Goal: Entertainment & Leisure: Consume media (video, audio)

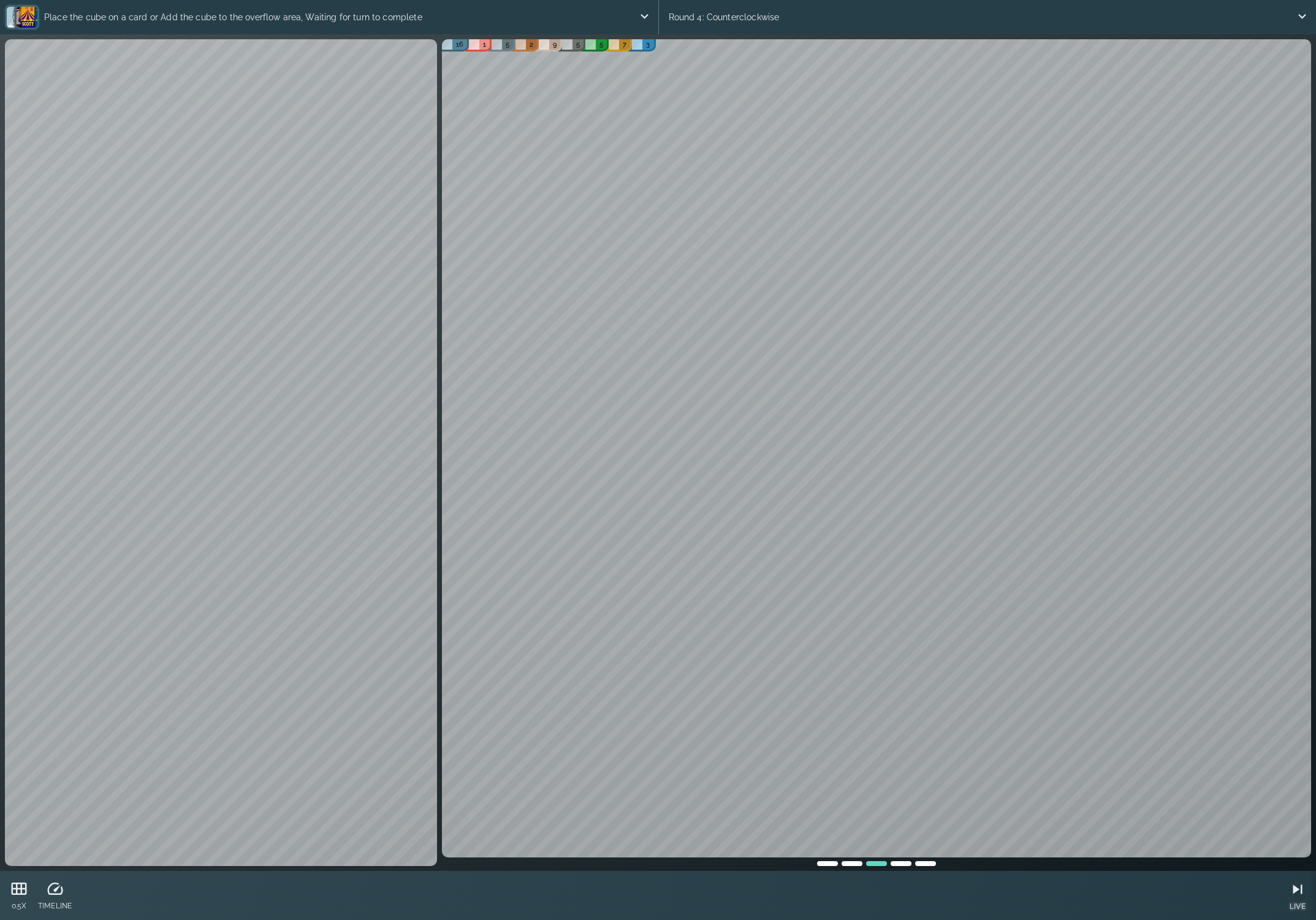
click at [1294, 888] on icon at bounding box center [1298, 889] width 9 height 9
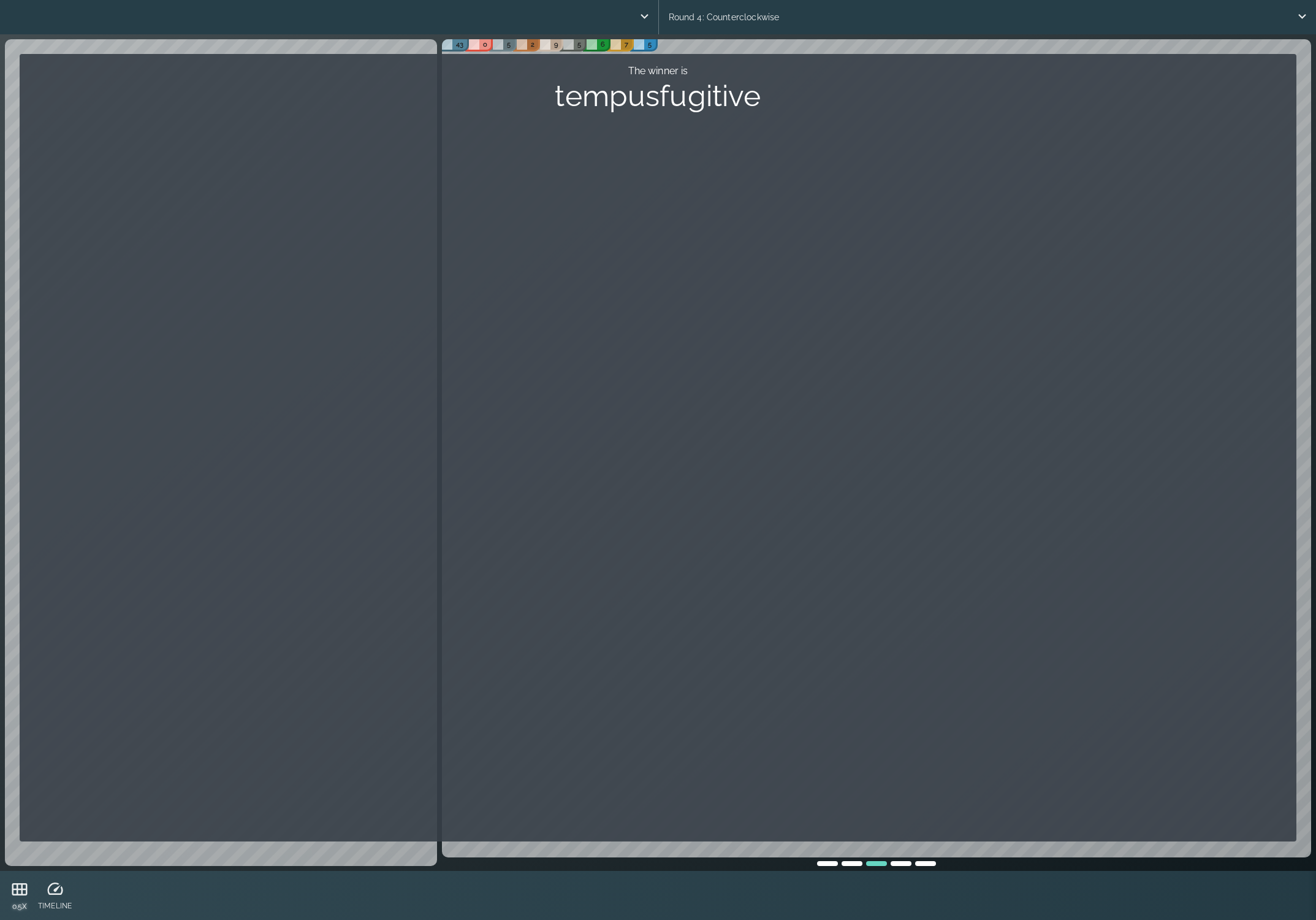
click at [21, 891] on icon at bounding box center [19, 889] width 15 height 12
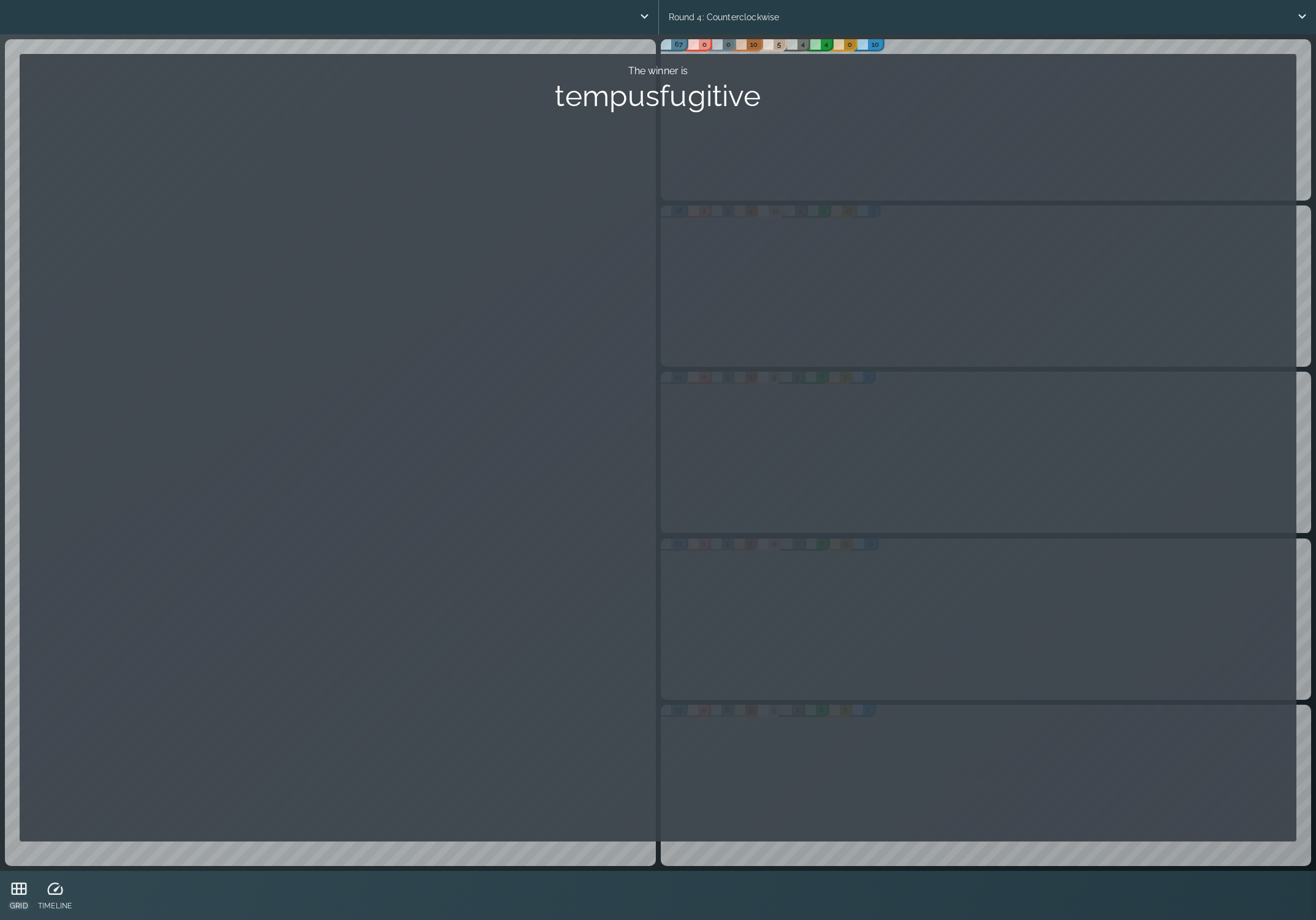
click at [21, 891] on icon at bounding box center [18, 889] width 15 height 12
click at [20, 892] on icon at bounding box center [18, 888] width 18 height 18
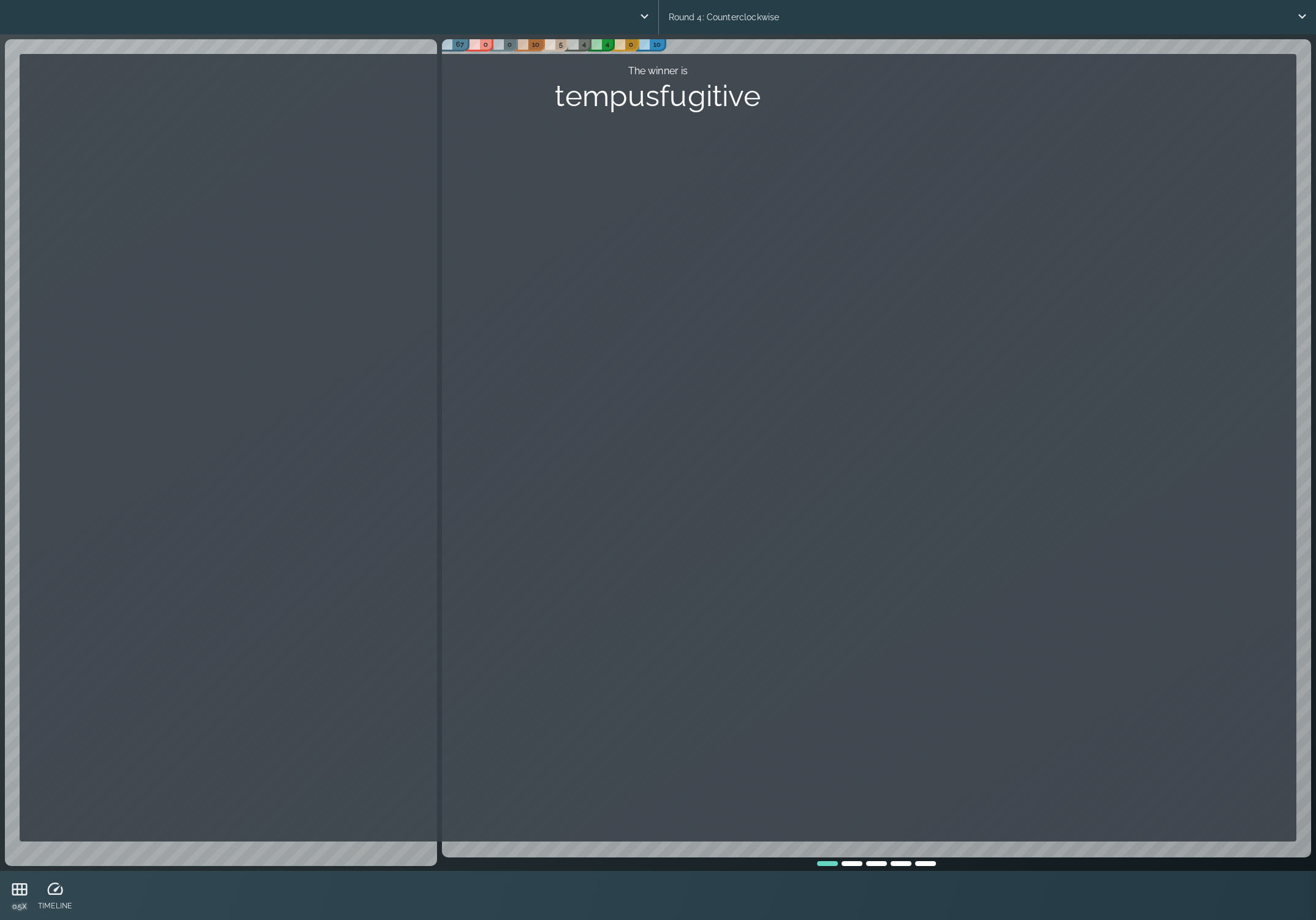
click at [20, 892] on icon at bounding box center [19, 889] width 18 height 18
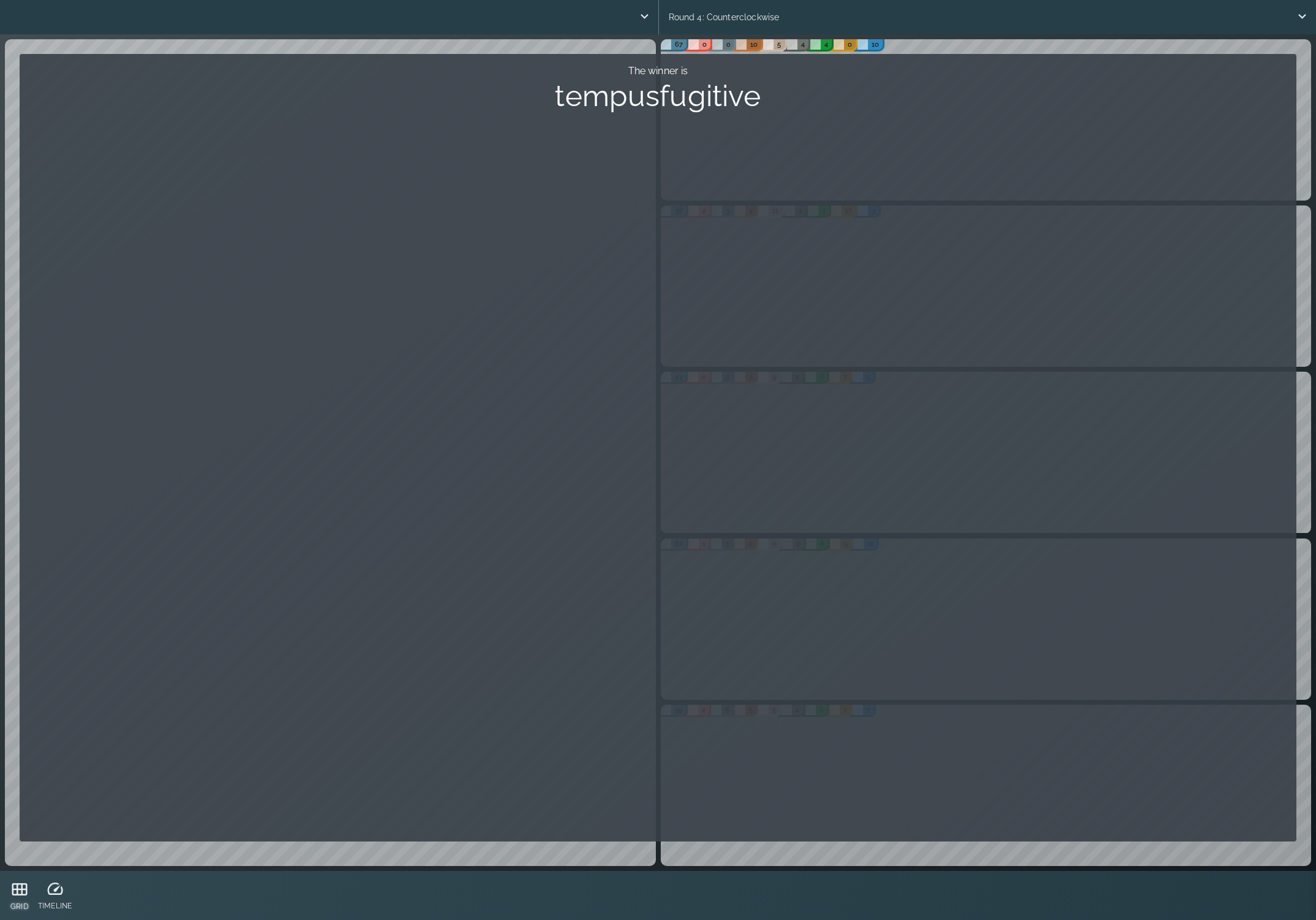
click at [19, 894] on icon at bounding box center [19, 889] width 18 height 18
click at [23, 888] on icon at bounding box center [19, 889] width 18 height 18
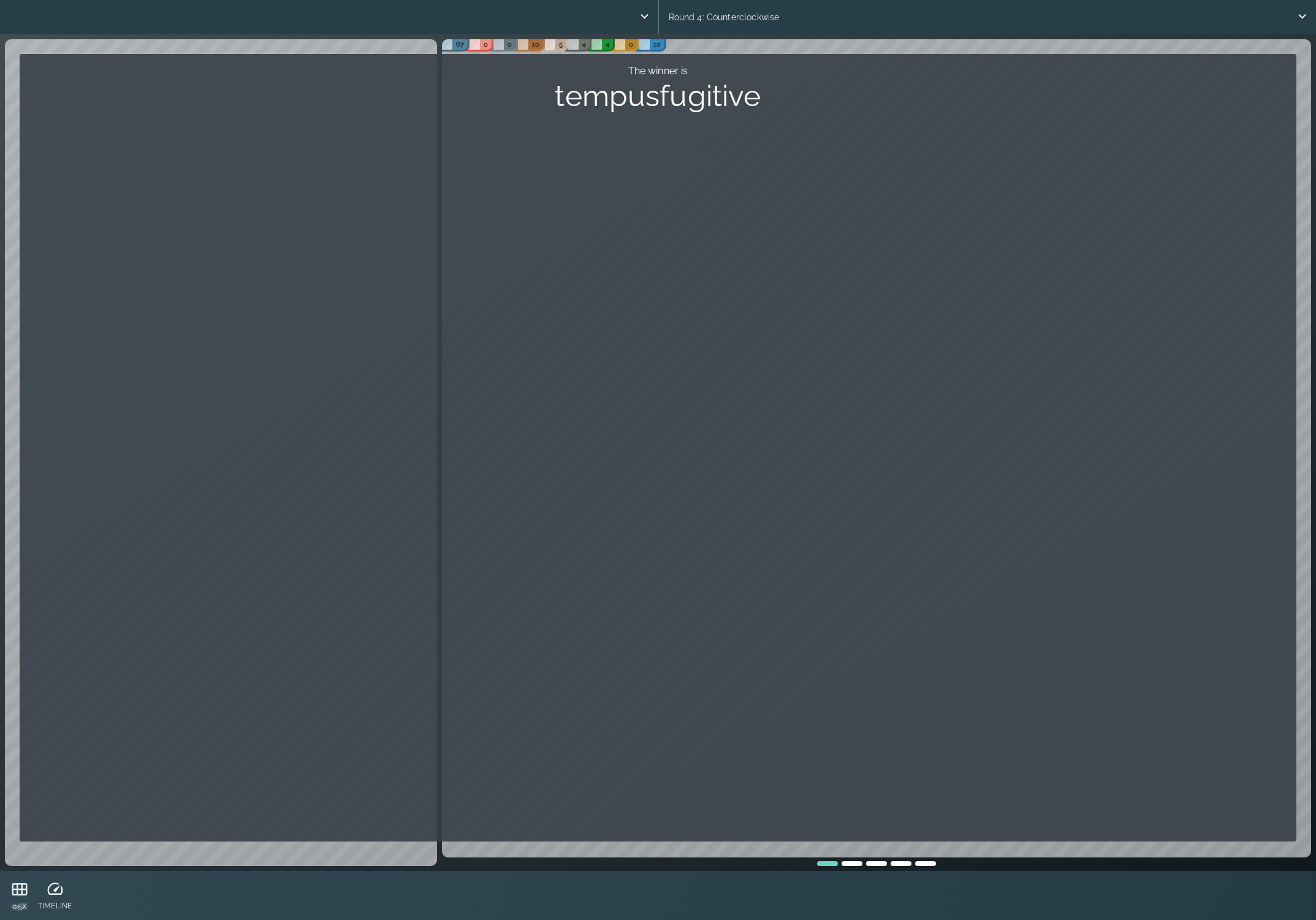
click at [23, 888] on icon at bounding box center [19, 889] width 18 height 18
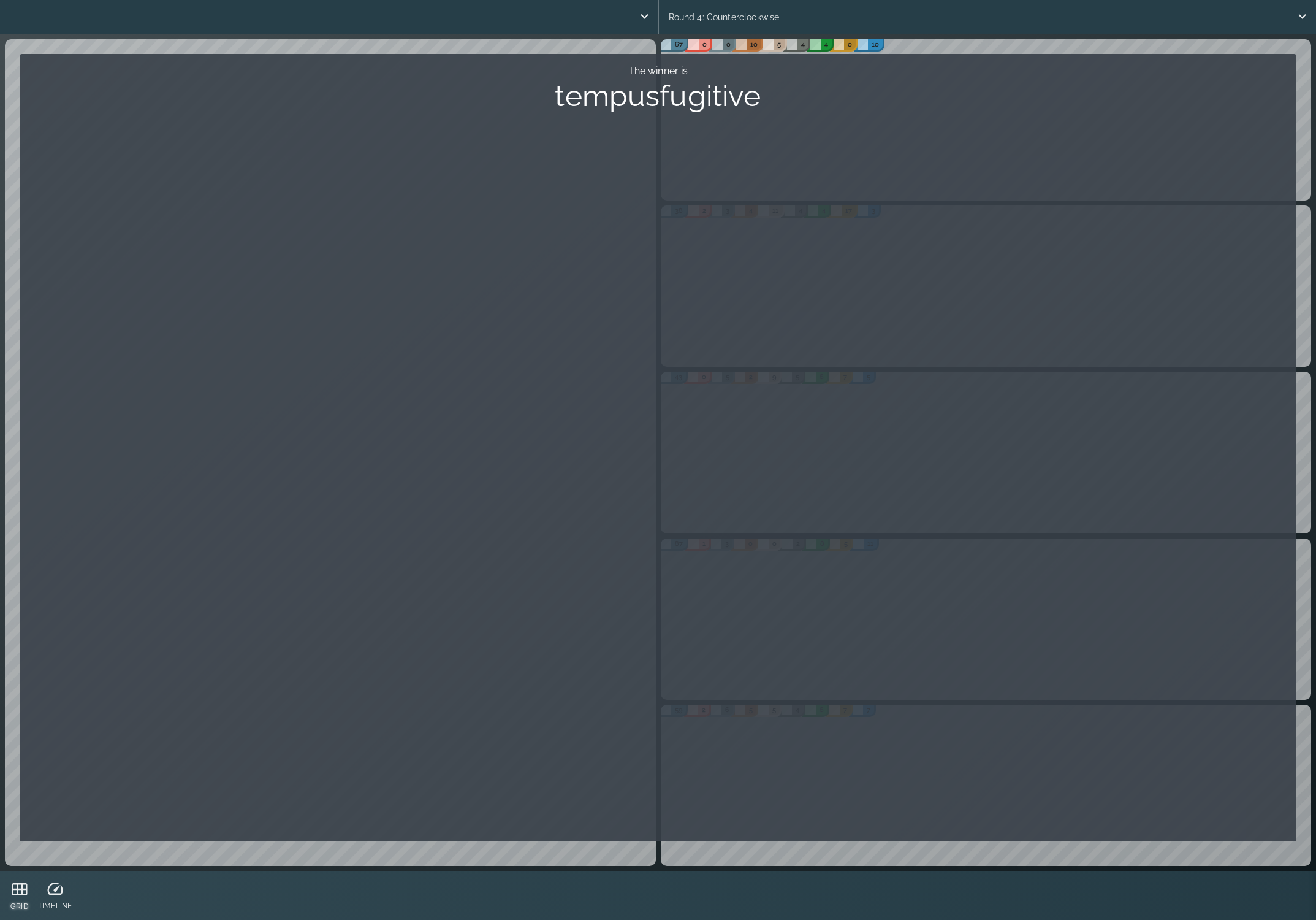
click at [23, 888] on icon at bounding box center [19, 889] width 18 height 18
click at [53, 893] on icon at bounding box center [55, 889] width 18 height 18
